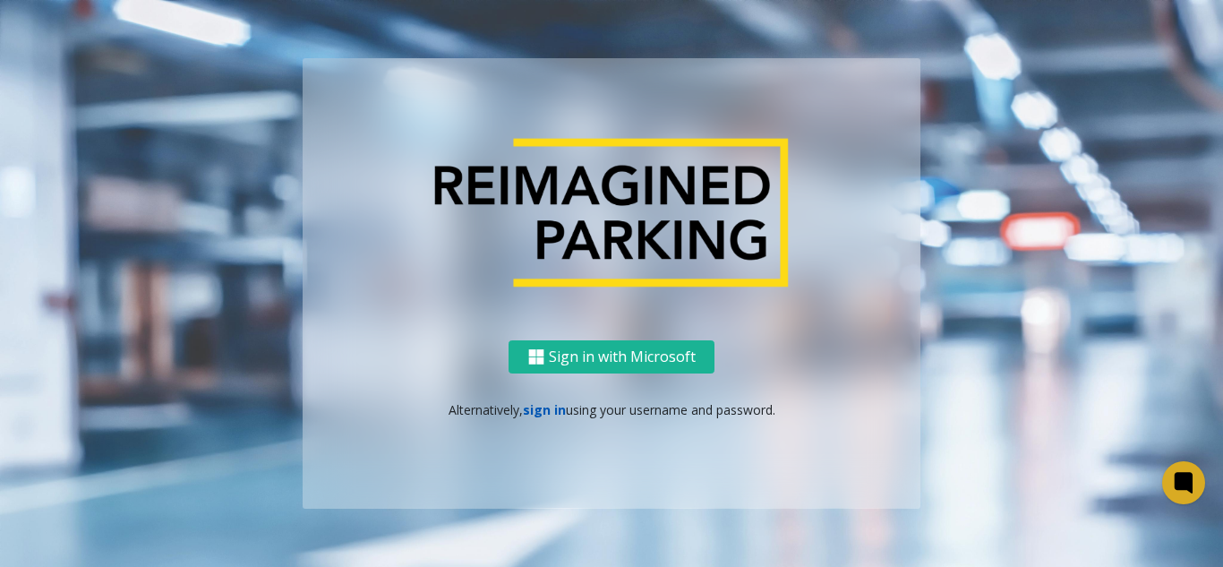
click at [551, 412] on link "sign in" at bounding box center [544, 409] width 43 height 17
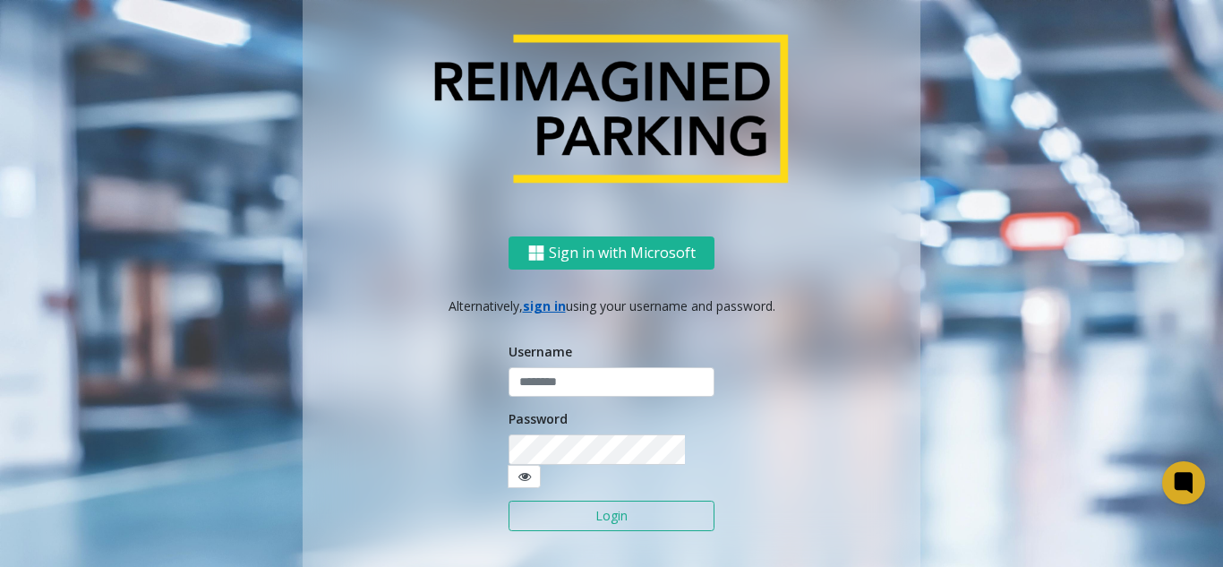
click at [551, 412] on form "Username Password Login" at bounding box center [612, 446] width 206 height 208
click at [561, 397] on input "text" at bounding box center [612, 382] width 206 height 30
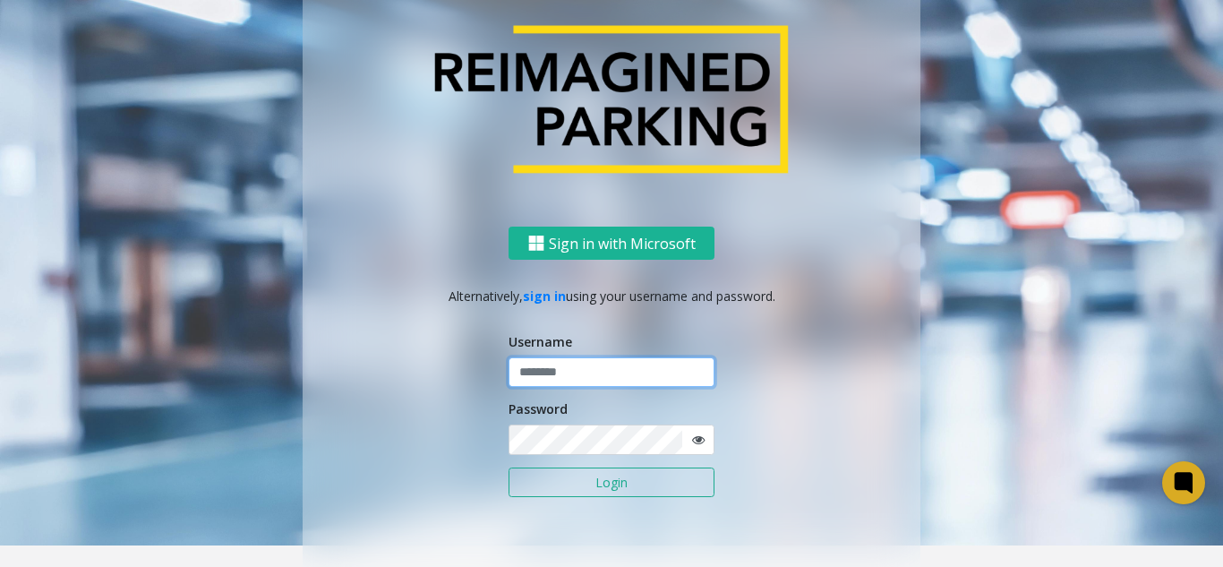
scroll to position [33, 0]
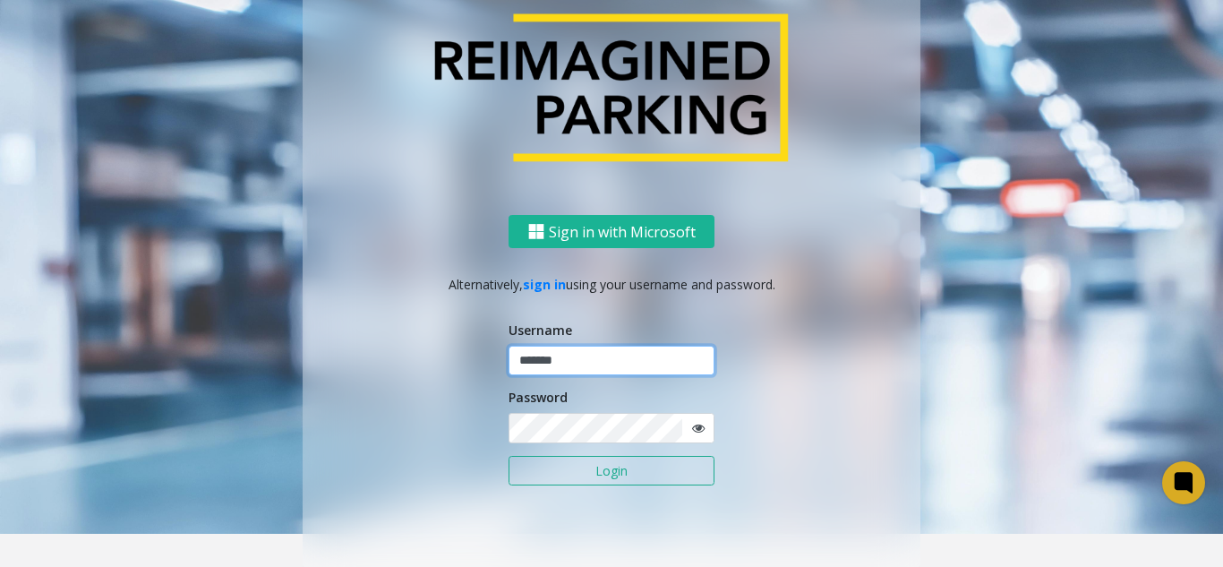
type input "*******"
click at [509, 456] on button "Login" at bounding box center [612, 471] width 206 height 30
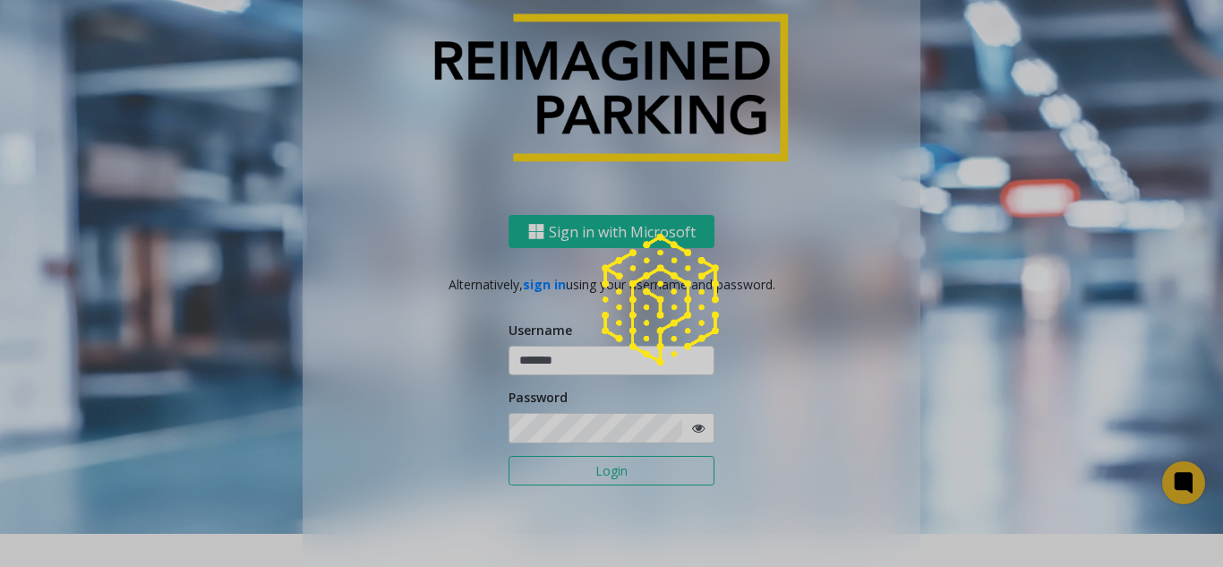
scroll to position [0, 0]
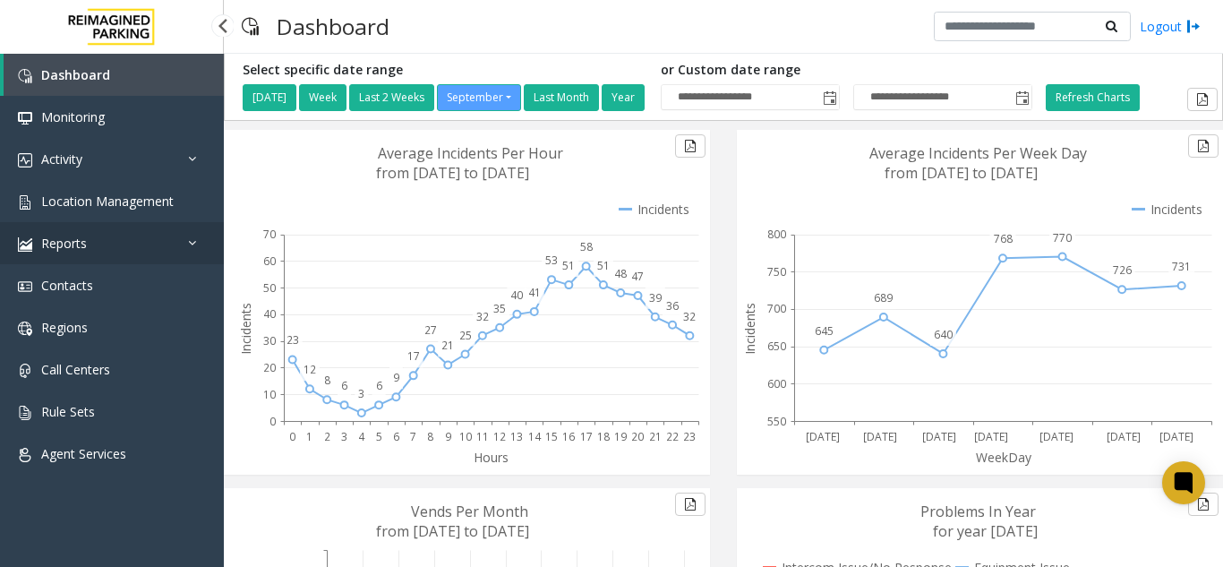
click at [187, 240] on link "Reports" at bounding box center [112, 243] width 224 height 42
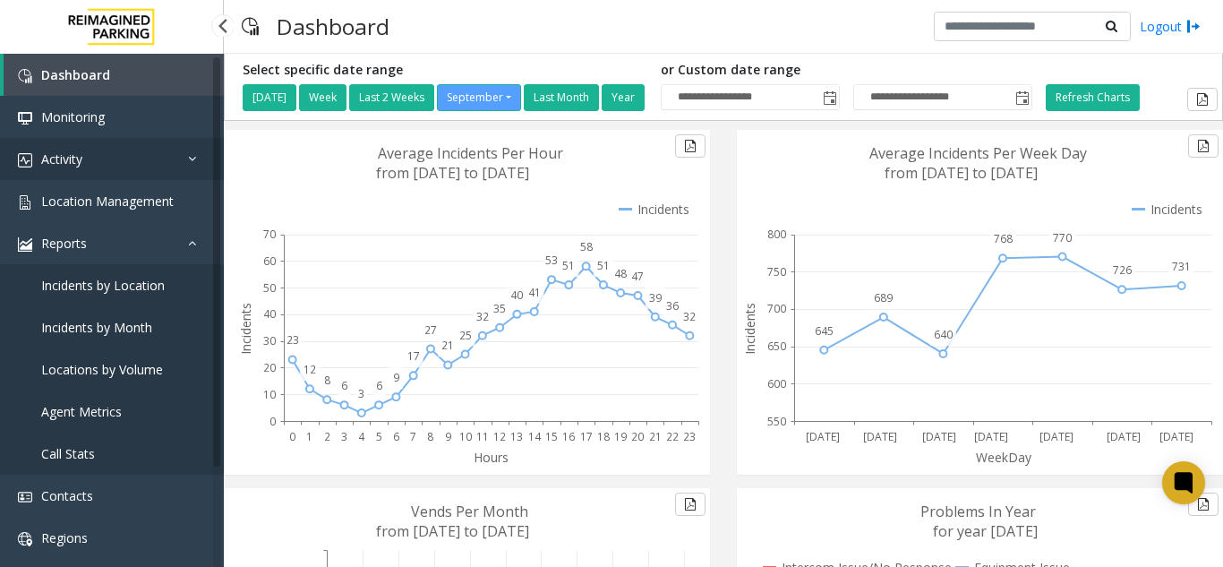
click at [185, 152] on link "Activity" at bounding box center [112, 159] width 224 height 42
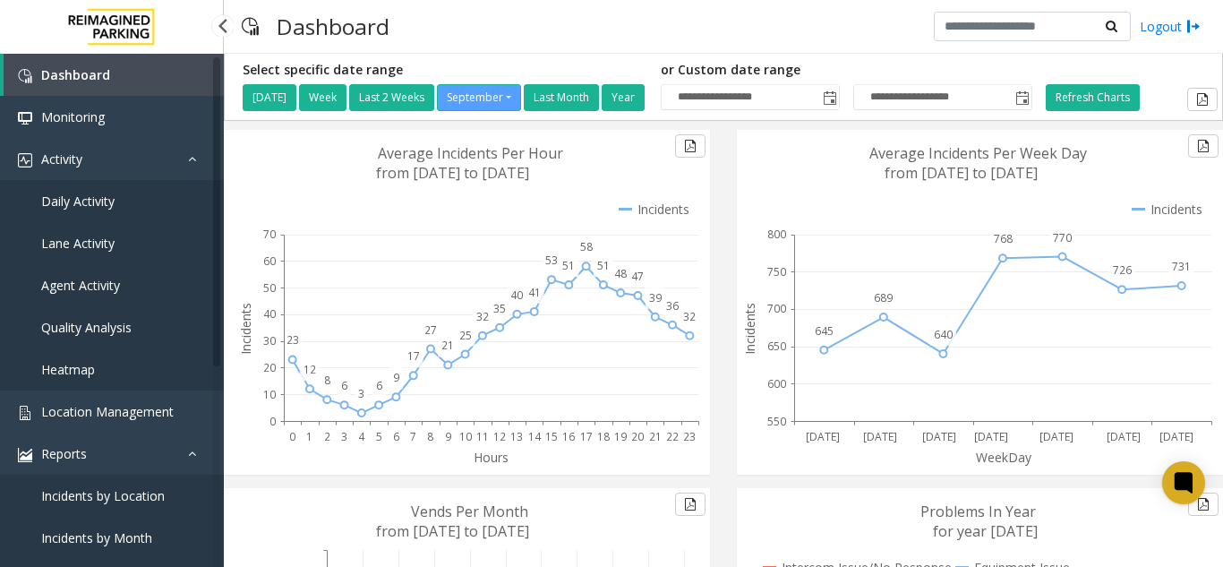
click at [100, 72] on span "Dashboard" at bounding box center [75, 74] width 69 height 17
click at [75, 77] on span "Dashboard" at bounding box center [75, 74] width 69 height 17
click at [193, 164] on icon at bounding box center [197, 158] width 18 height 13
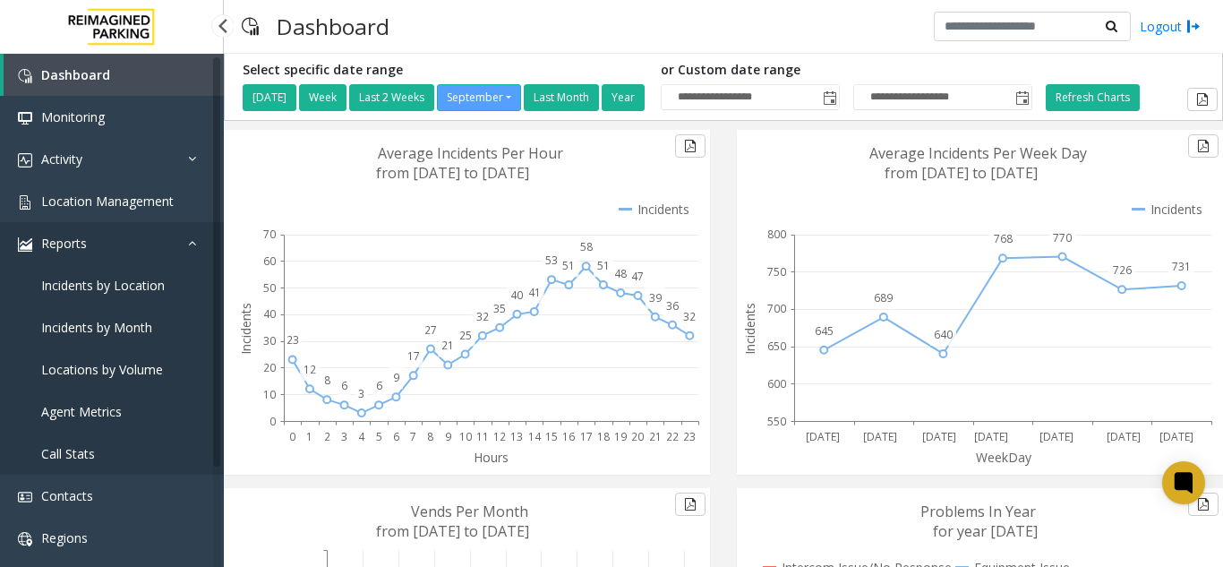
click at [191, 242] on icon at bounding box center [197, 242] width 18 height 13
